Goal: Check status: Check status

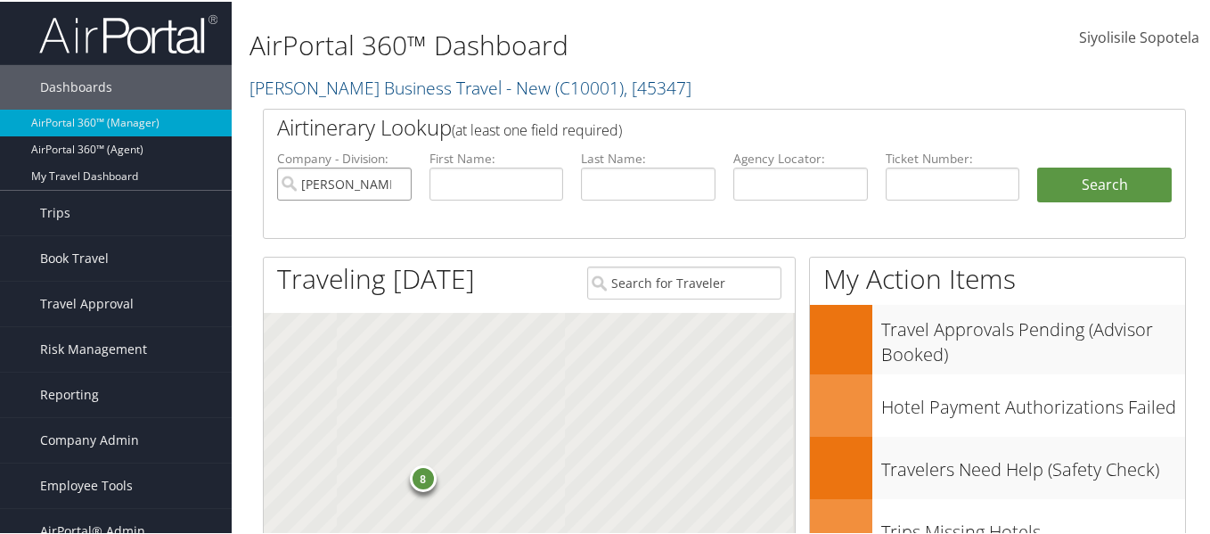
click at [395, 177] on input "[PERSON_NAME] Business Travel - New" at bounding box center [344, 182] width 135 height 33
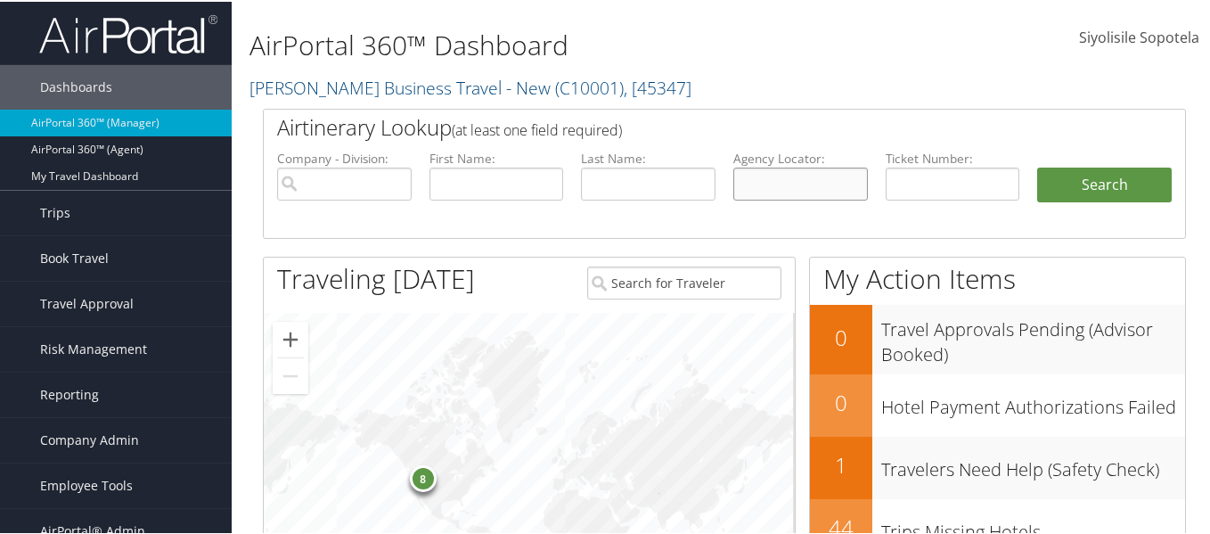
click at [794, 176] on input "text" at bounding box center [800, 182] width 135 height 33
paste input "D2MHDX"
type input "D2MHDX"
click at [1037, 166] on button "Search" at bounding box center [1104, 184] width 135 height 36
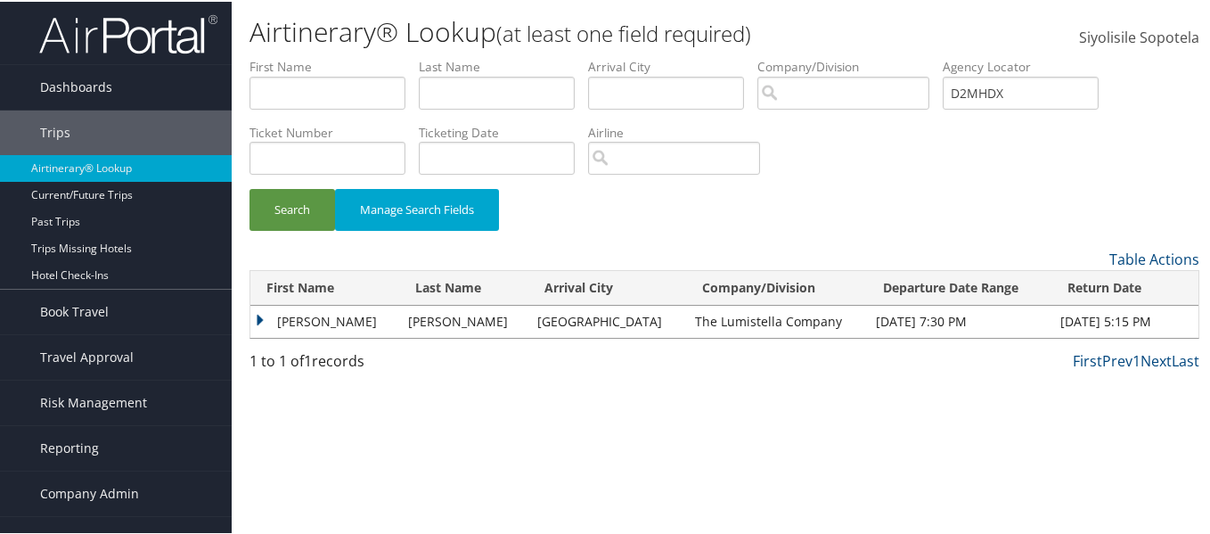
click at [260, 311] on td "CHRISTOPHER L" at bounding box center [324, 320] width 149 height 32
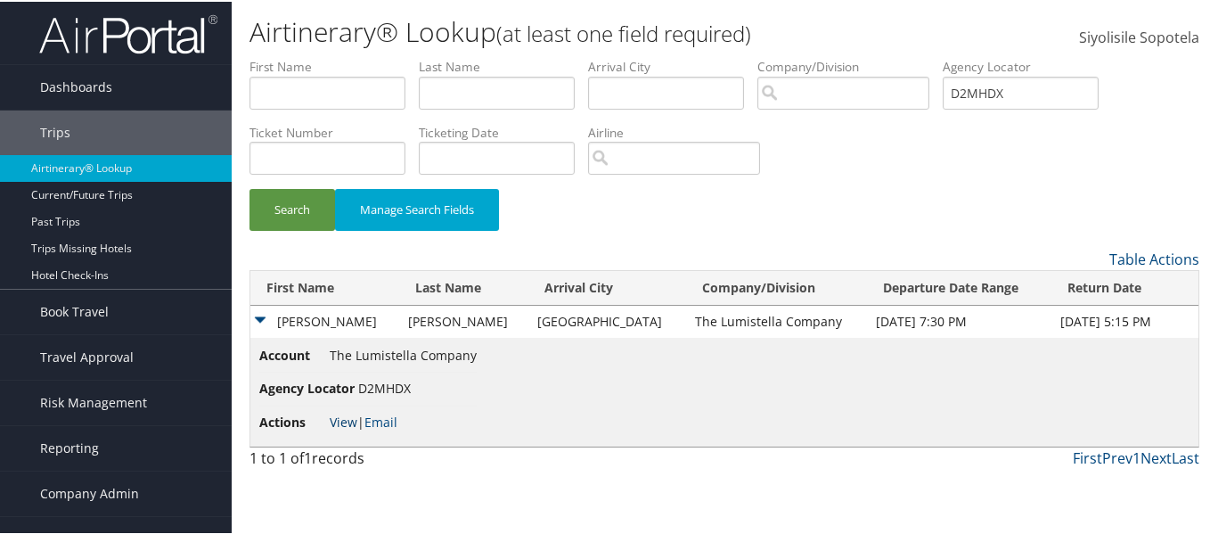
click at [348, 419] on link "View" at bounding box center [344, 420] width 28 height 17
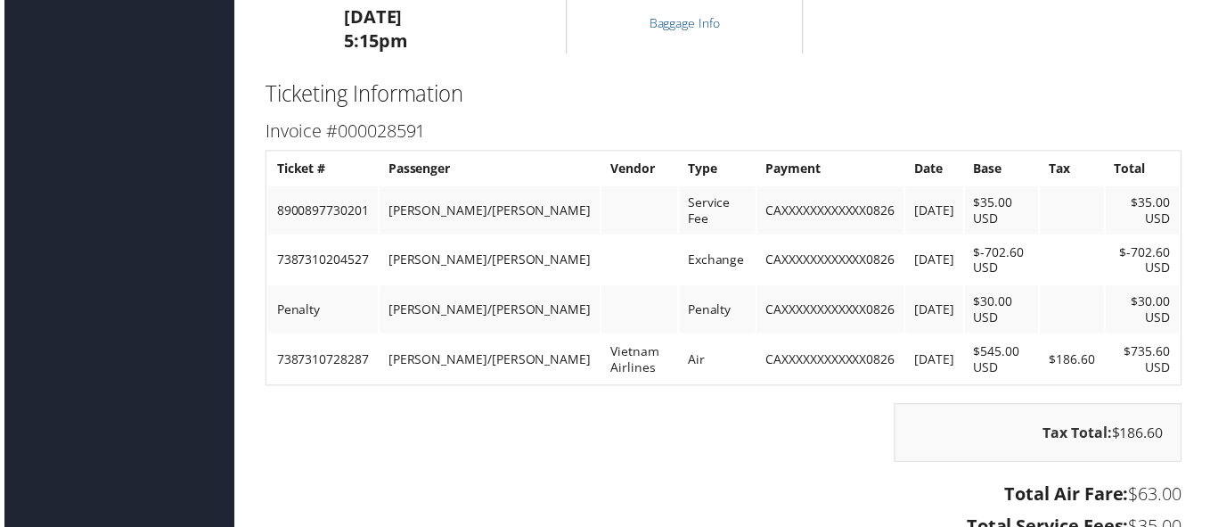
scroll to position [6415, 0]
